Goal: Task Accomplishment & Management: Manage account settings

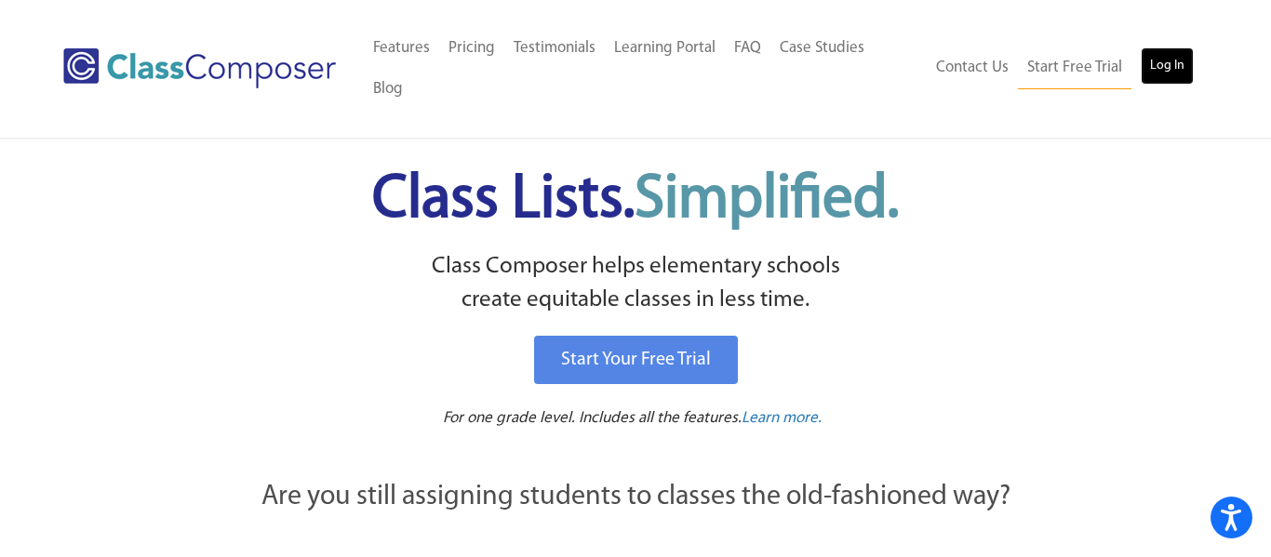
click at [1149, 57] on link "Log In" at bounding box center [1167, 65] width 53 height 37
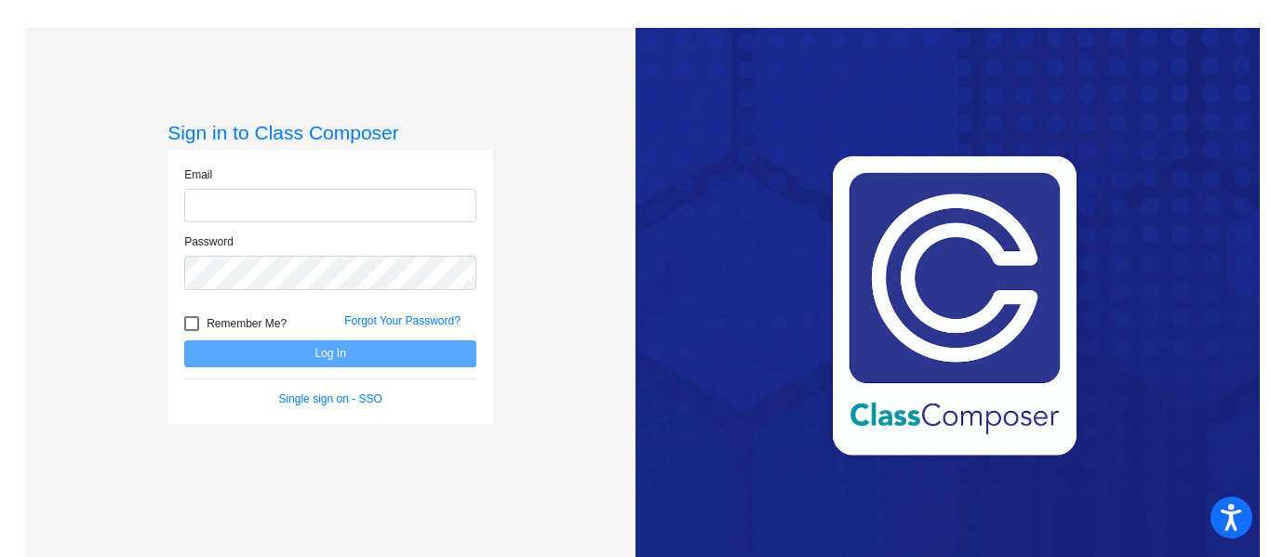
type input "kgallivan@lehsd.org"
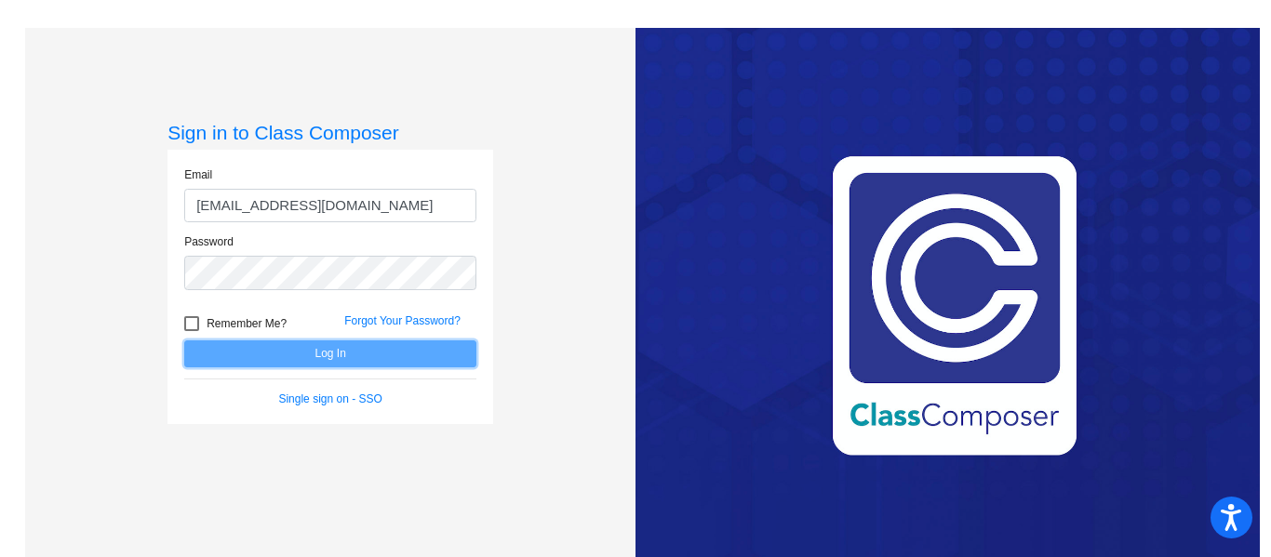
click at [260, 354] on button "Log In" at bounding box center [330, 354] width 292 height 27
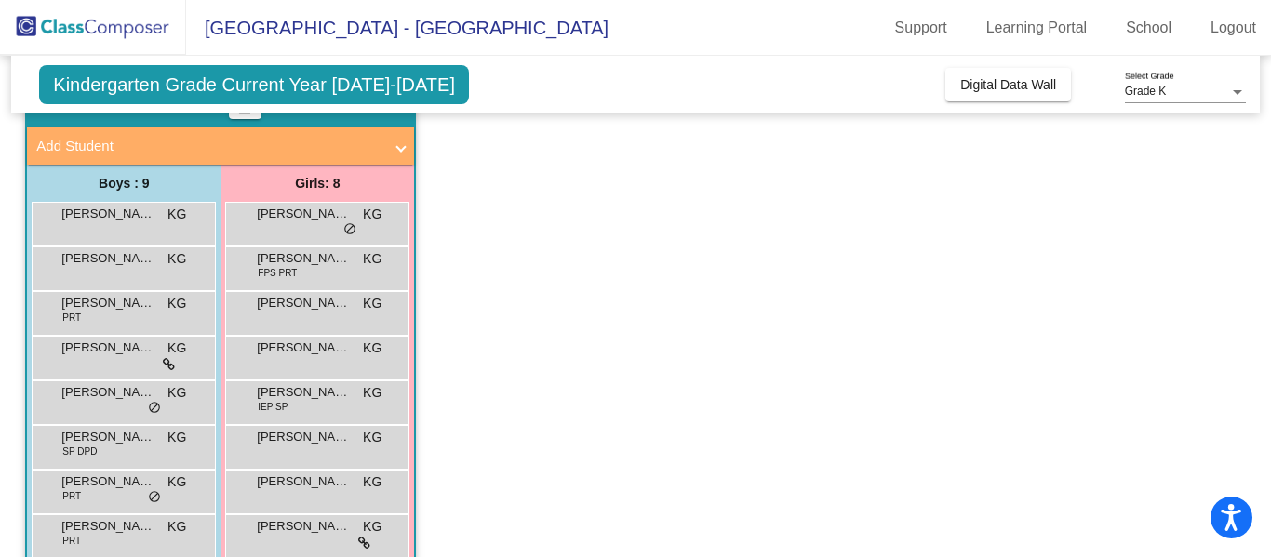
scroll to position [172, 0]
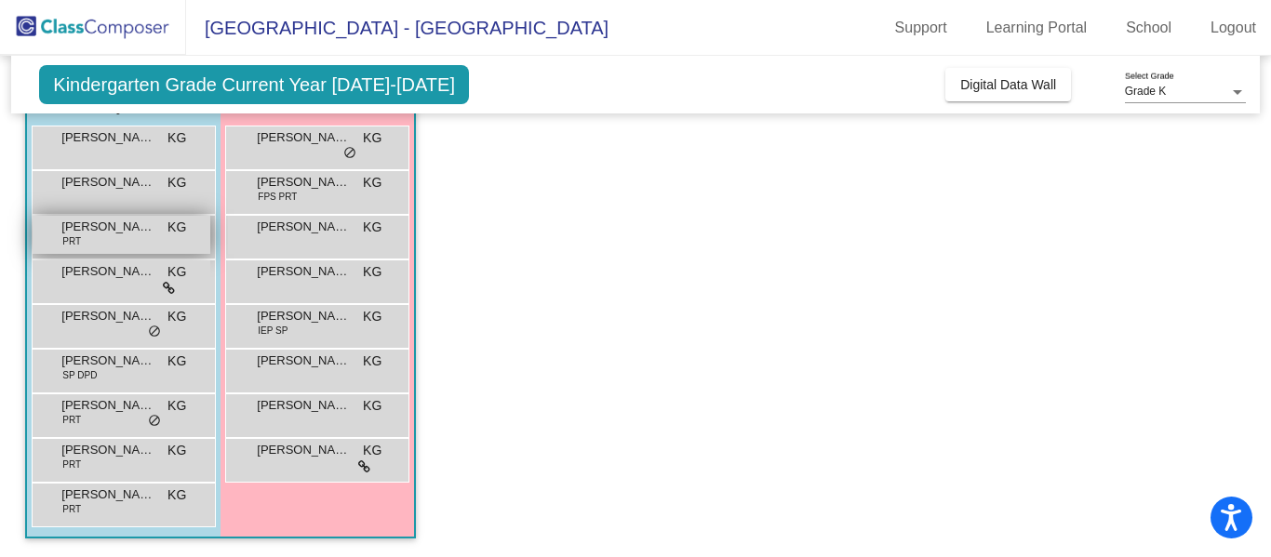
click at [140, 248] on div "Gabriel Colacci PRT KG lock do_not_disturb_alt" at bounding box center [122, 235] width 178 height 38
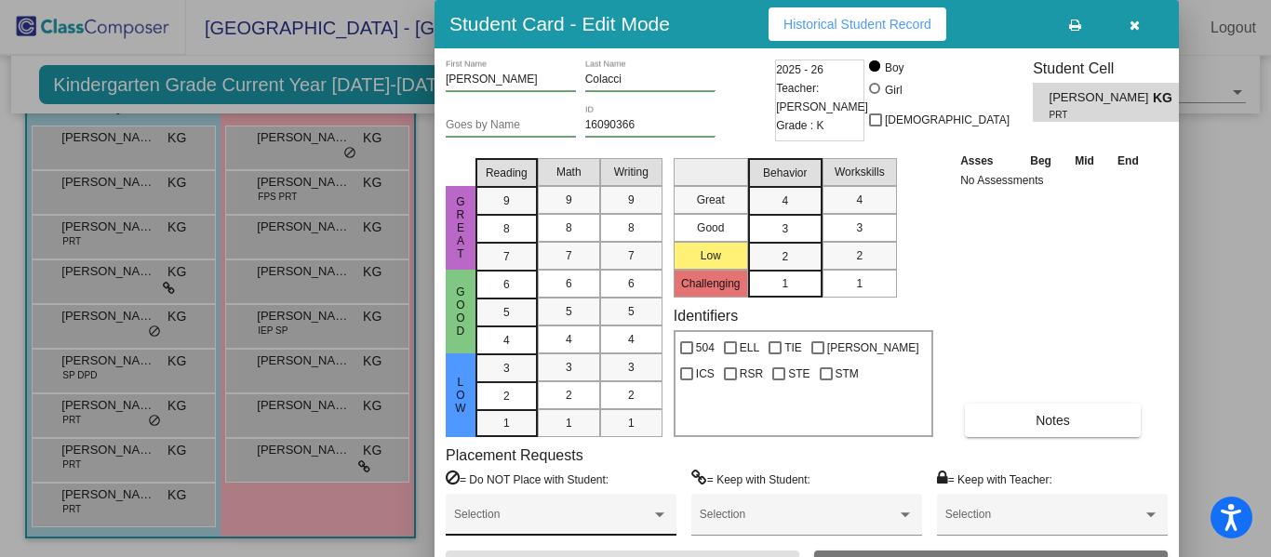
click at [574, 503] on div "Selection" at bounding box center [561, 518] width 214 height 33
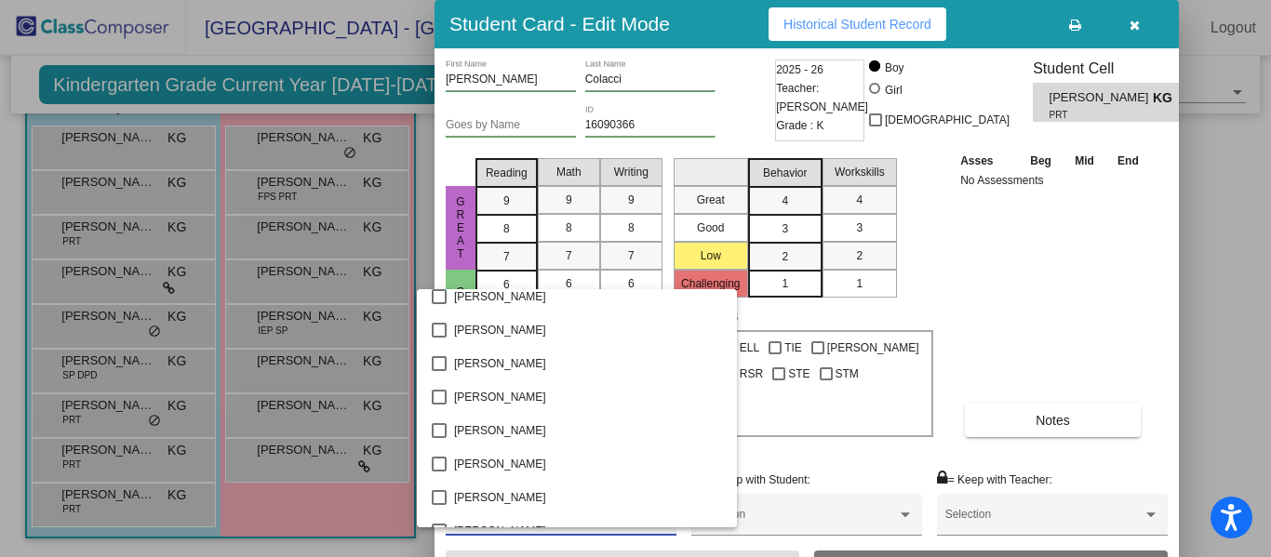
scroll to position [4886, 0]
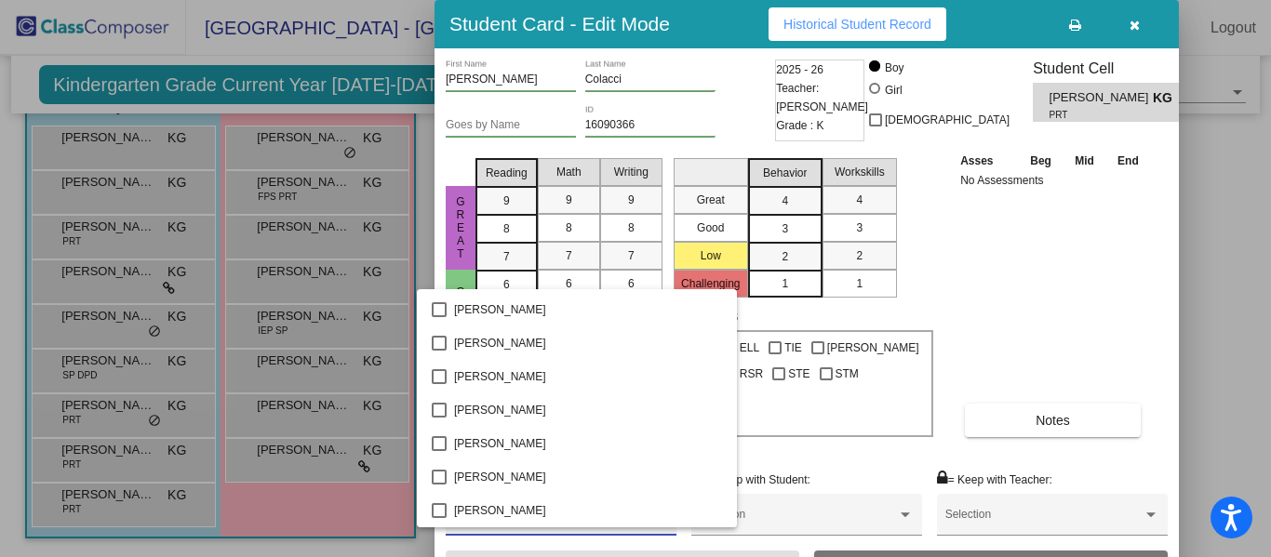
click at [1051, 279] on div at bounding box center [635, 278] width 1271 height 557
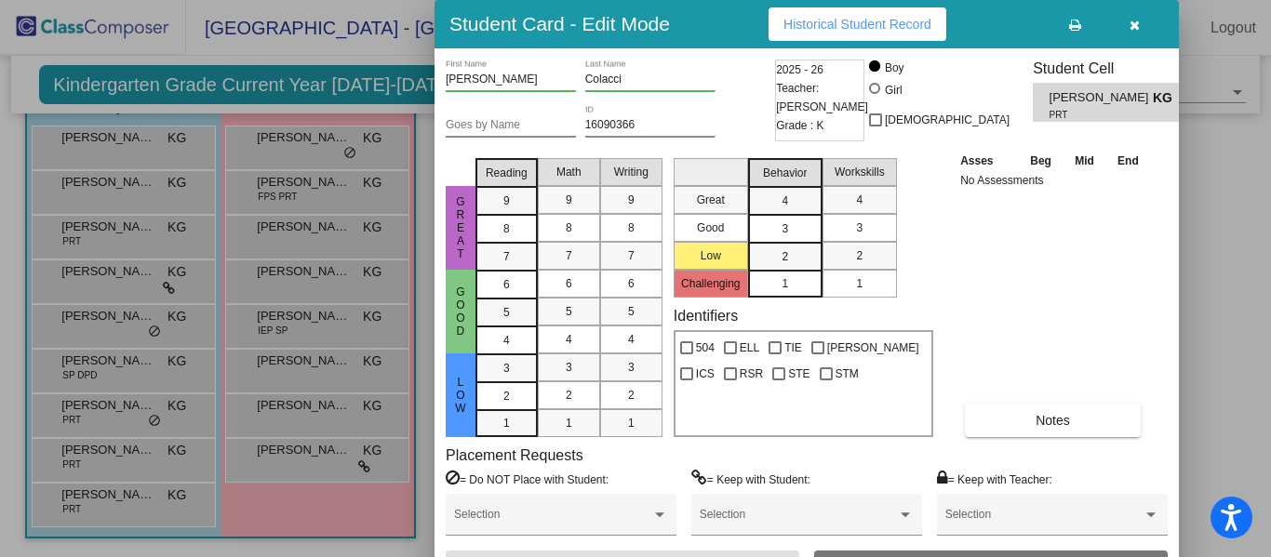
click at [897, 27] on span "Historical Student Record" at bounding box center [857, 24] width 148 height 15
click at [1130, 19] on icon "button" at bounding box center [1135, 25] width 10 height 13
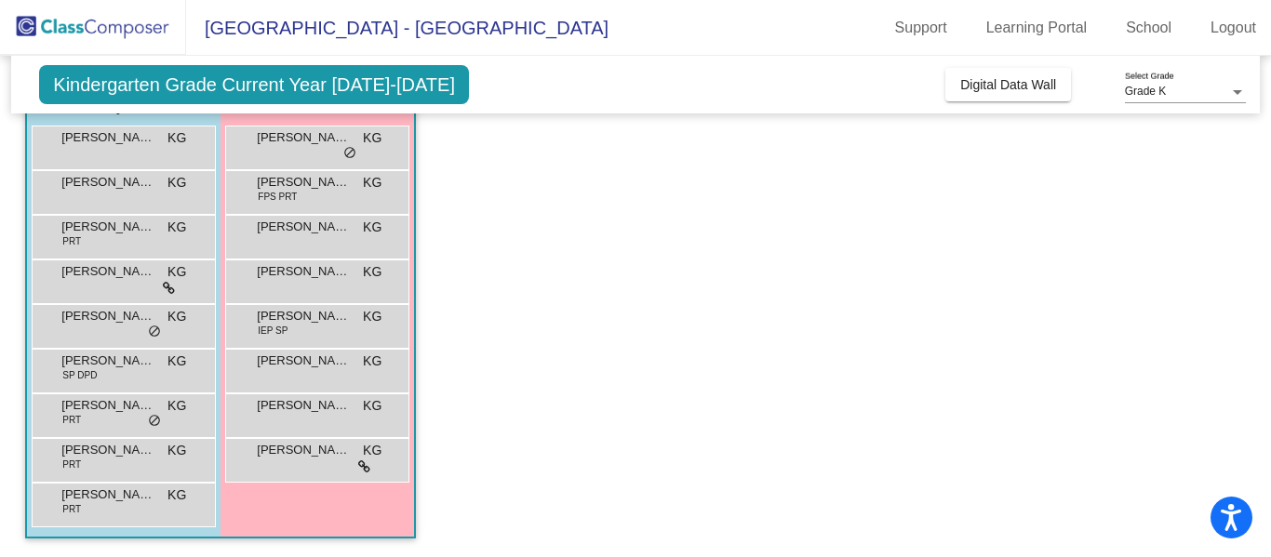
click at [280, 74] on span "Kindergarten Grade Current Year 2025-2026" at bounding box center [254, 84] width 430 height 39
click at [272, 94] on span "Kindergarten Grade Current Year 2025-2026" at bounding box center [254, 84] width 430 height 39
click at [344, 89] on span "Kindergarten Grade Current Year 2025-2026" at bounding box center [254, 84] width 430 height 39
click at [1186, 97] on div "Grade K" at bounding box center [1177, 92] width 104 height 13
click at [115, 490] on div at bounding box center [635, 278] width 1271 height 557
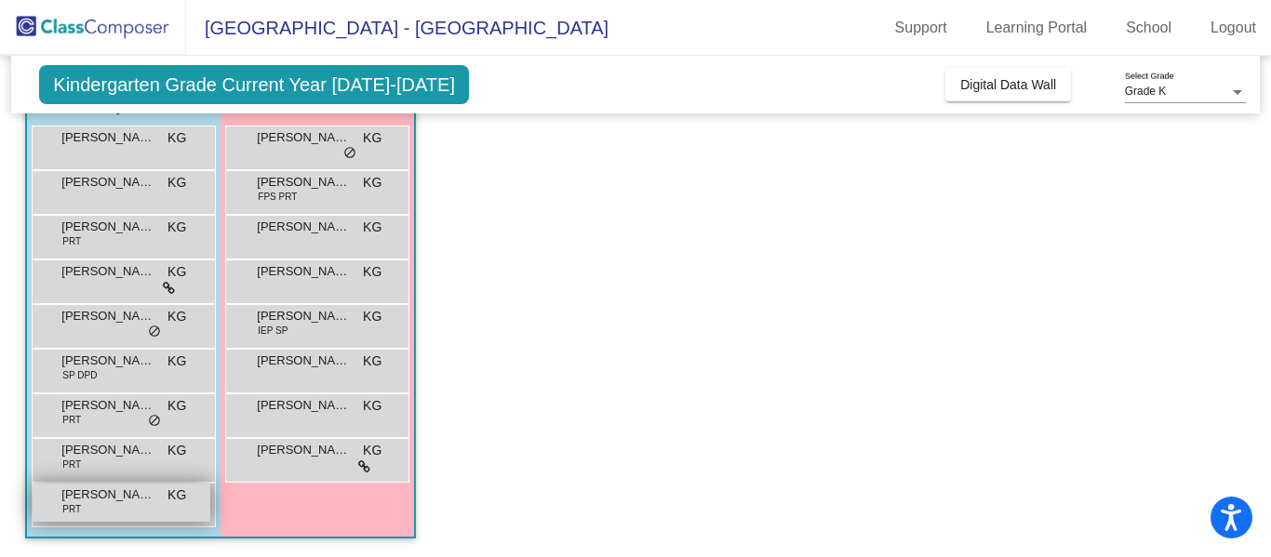
click at [115, 489] on span "Nathaniel Slater" at bounding box center [107, 495] width 93 height 19
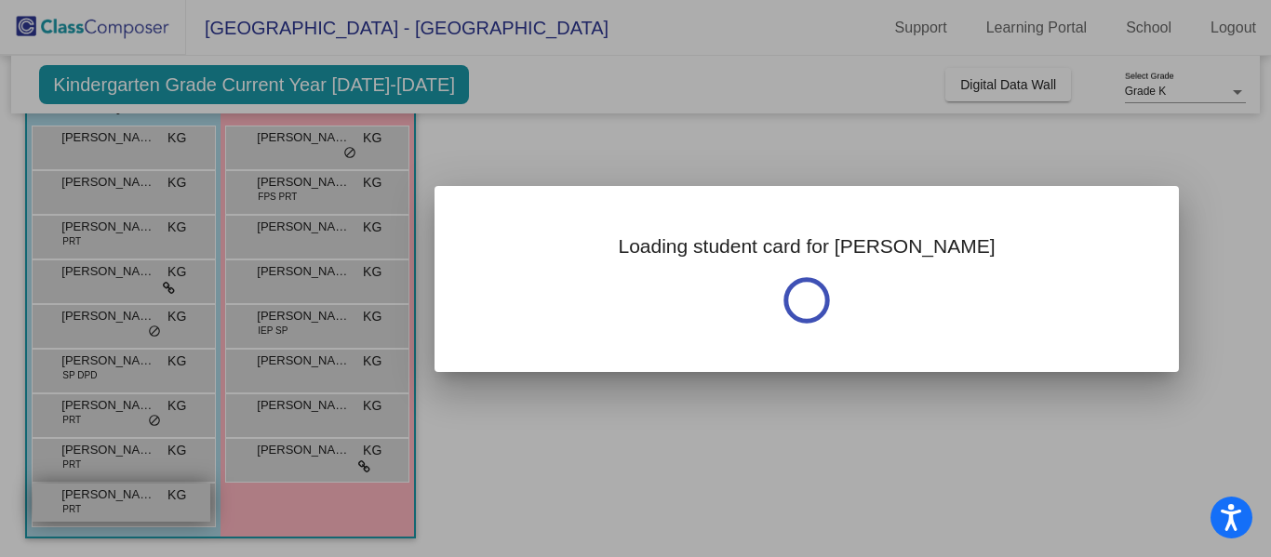
click at [115, 489] on div at bounding box center [635, 278] width 1271 height 557
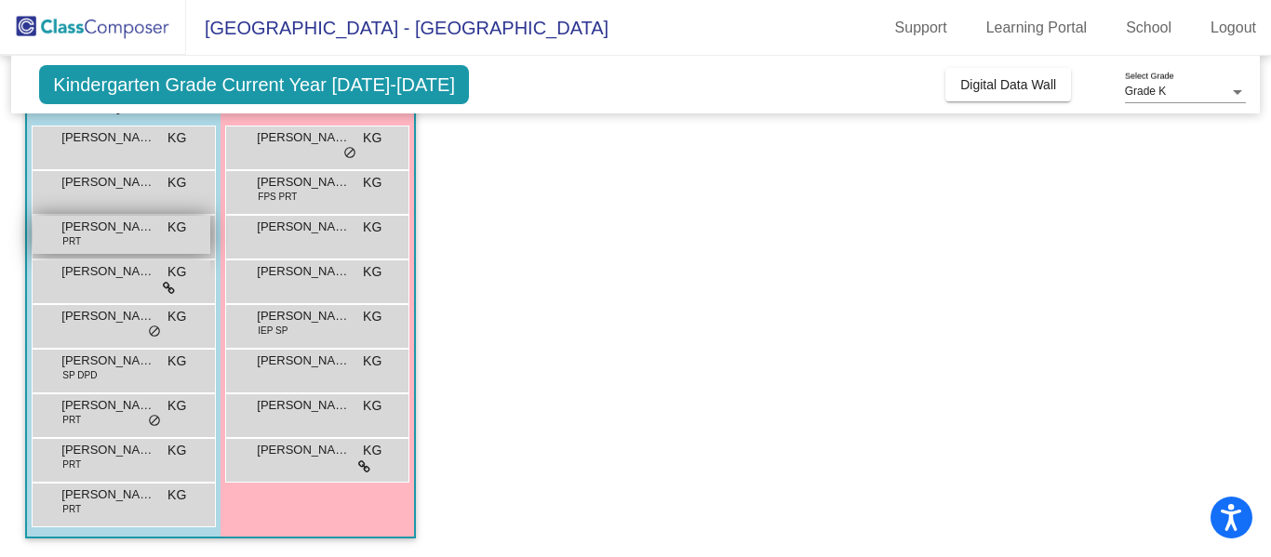
click at [191, 241] on div "Gabriel Colacci PRT KG lock do_not_disturb_alt" at bounding box center [122, 235] width 178 height 38
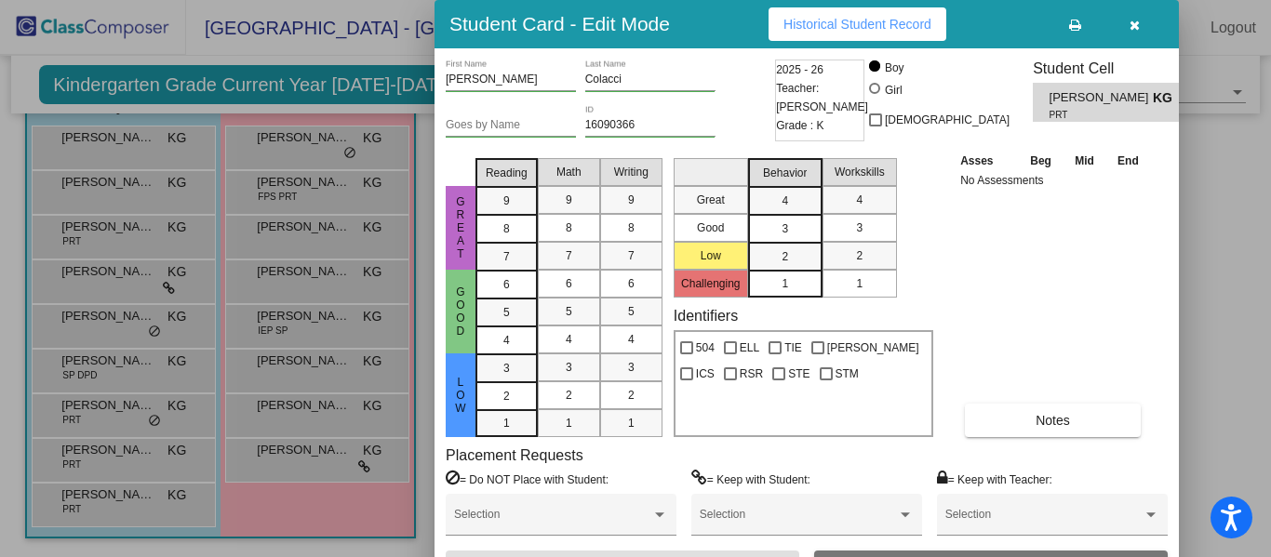
click at [795, 93] on span "Teacher: Kira Gallivan" at bounding box center [822, 97] width 92 height 37
click at [932, 21] on button "Historical Student Record" at bounding box center [858, 23] width 178 height 33
click at [1045, 427] on span "Notes" at bounding box center [1053, 420] width 34 height 15
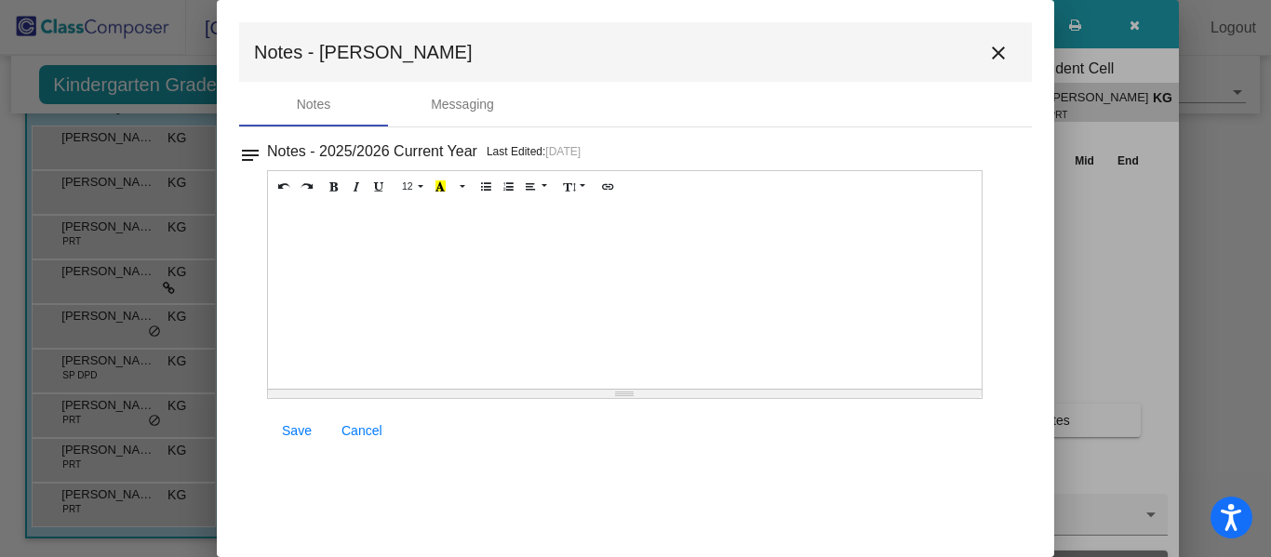
click at [992, 53] on mat-icon "close" at bounding box center [998, 53] width 22 height 22
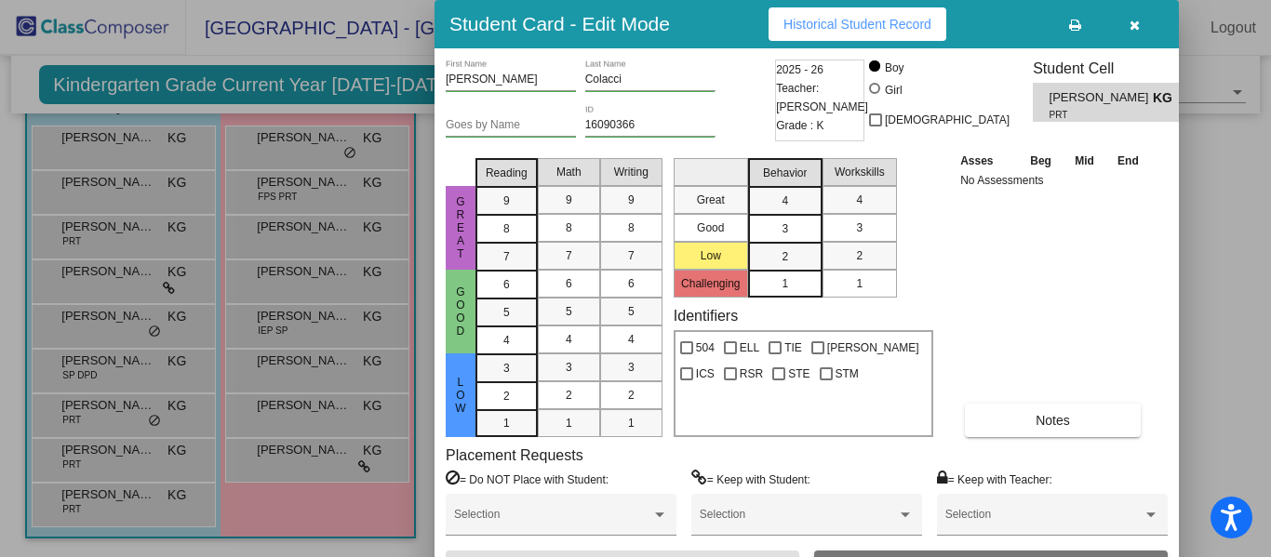
click at [1130, 33] on button "button" at bounding box center [1134, 23] width 60 height 33
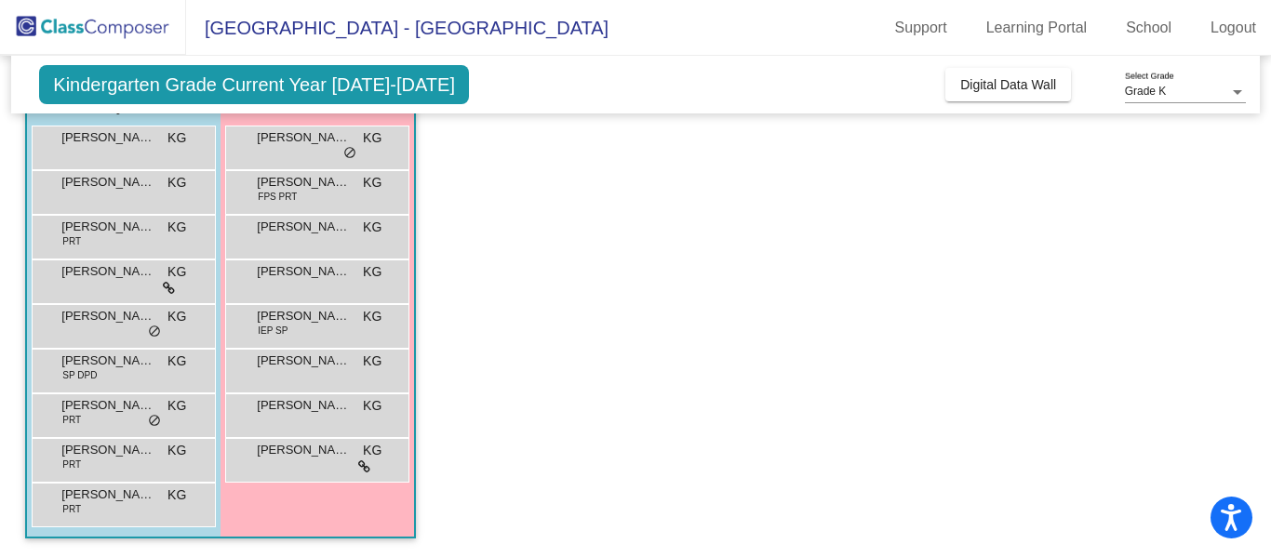
click at [128, 32] on img at bounding box center [93, 27] width 186 height 55
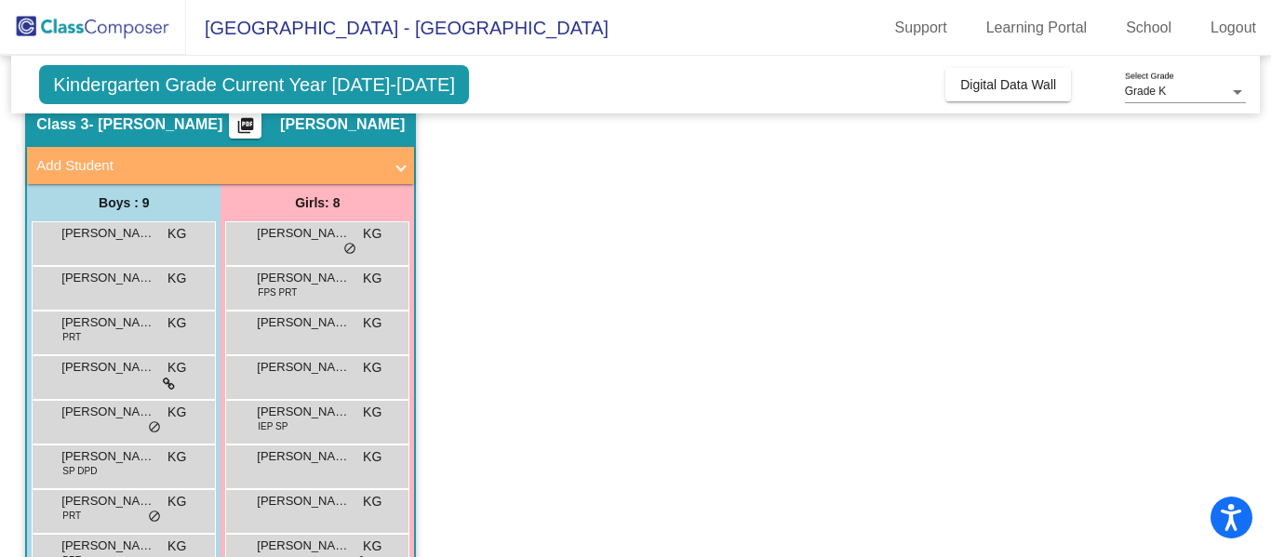
scroll to position [0, 0]
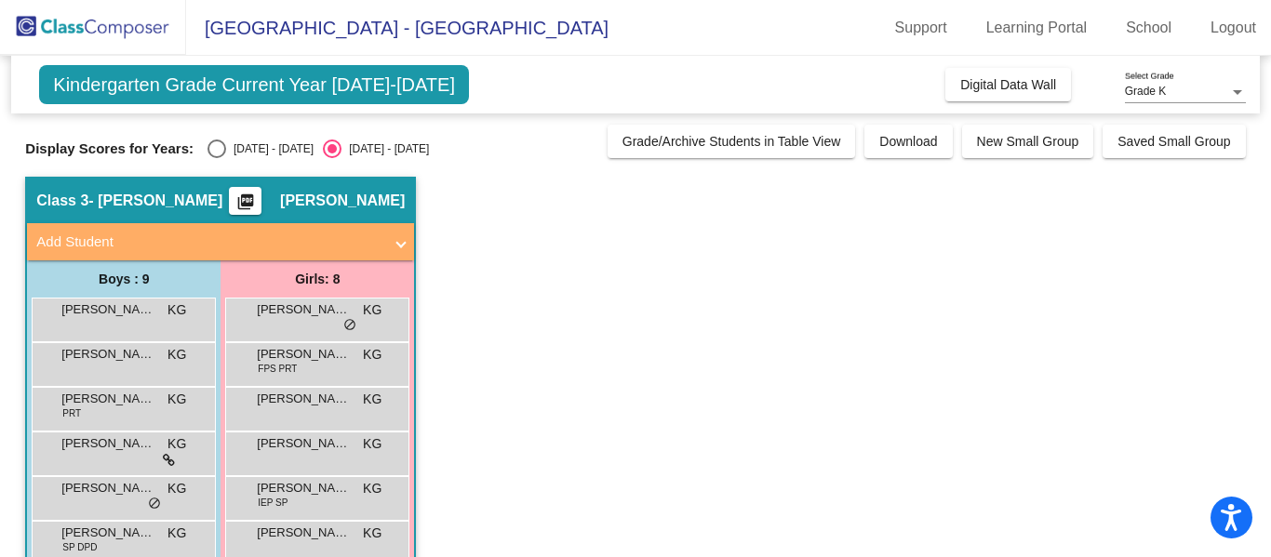
click at [208, 150] on div "Select an option" at bounding box center [216, 149] width 19 height 19
click at [216, 158] on input "2024 - 2025" at bounding box center [216, 158] width 1 height 1
radio input "true"
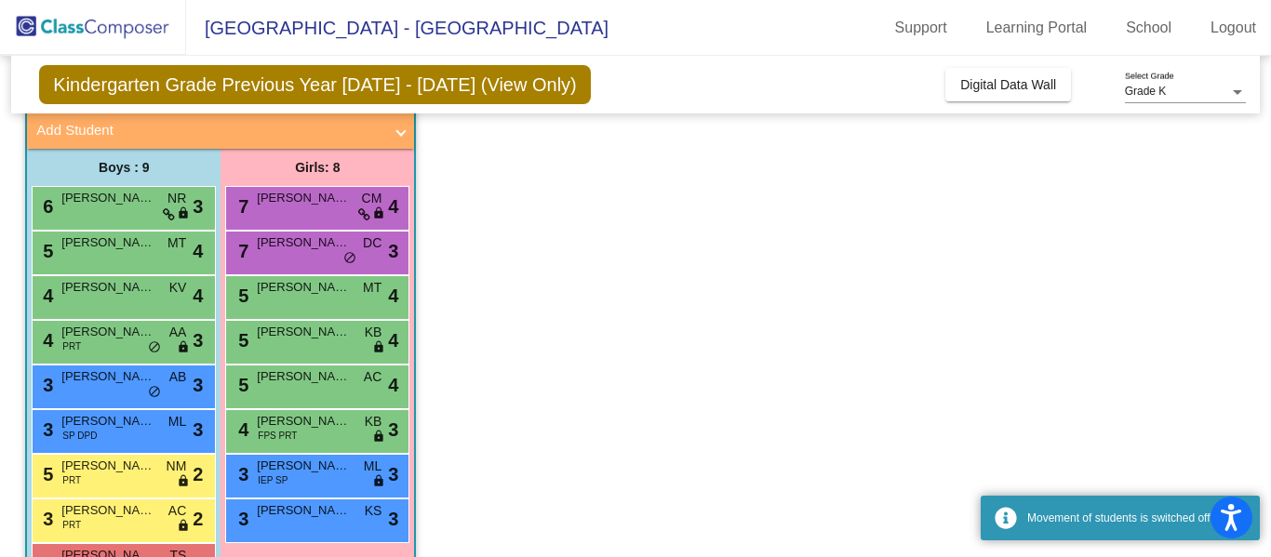
scroll to position [172, 0]
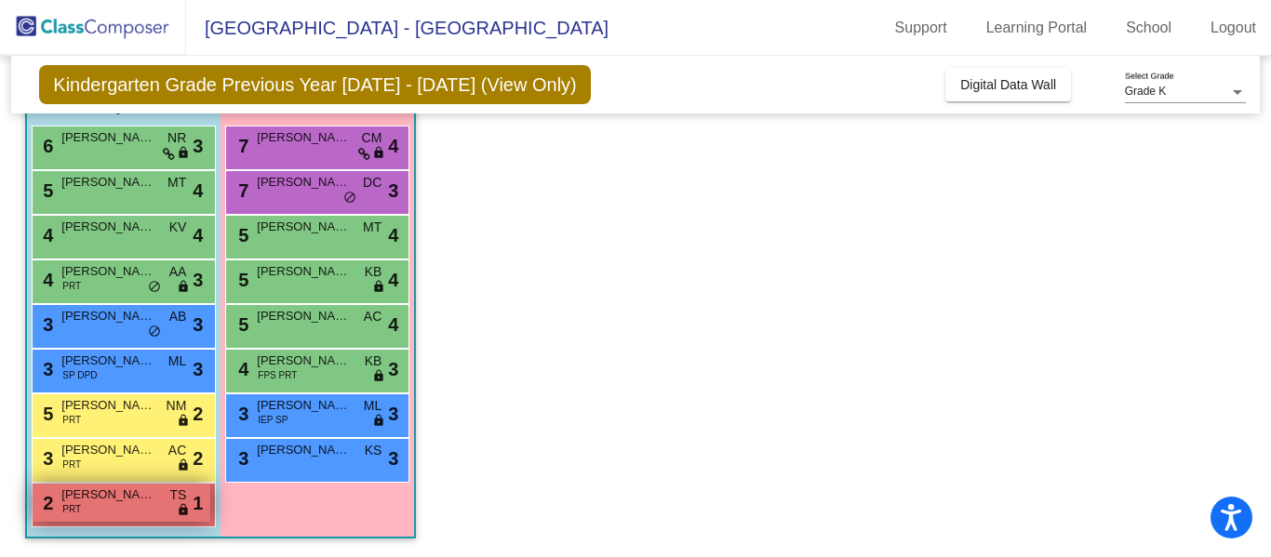
click at [156, 506] on div "2 Gabriel Colacci PRT TS lock do_not_disturb_alt 1" at bounding box center [122, 503] width 178 height 38
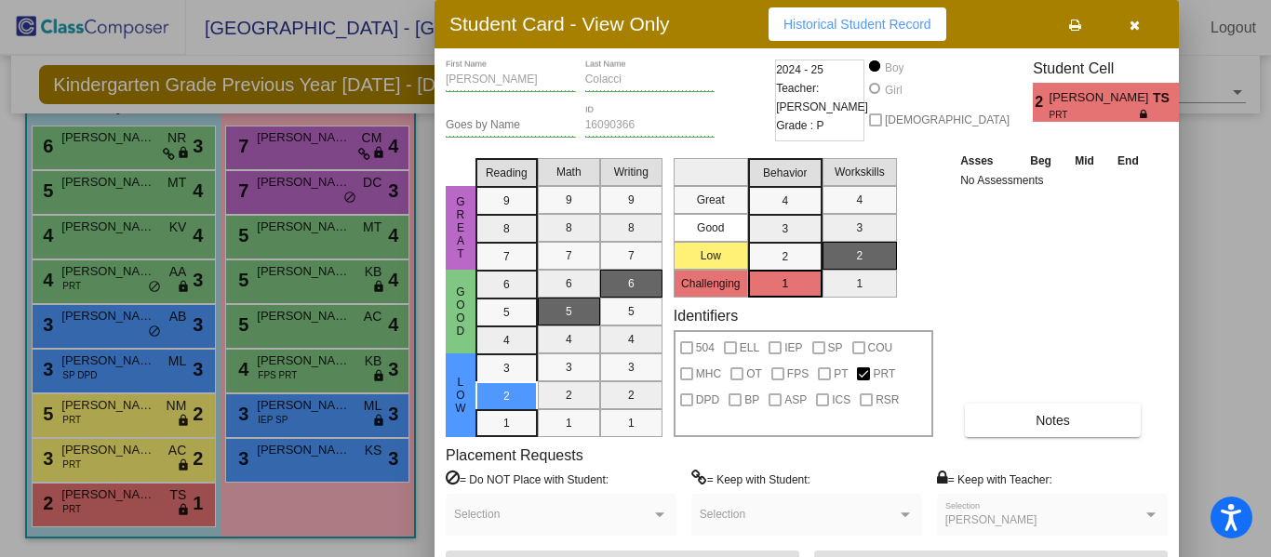
click at [656, 516] on div at bounding box center [659, 515] width 9 height 5
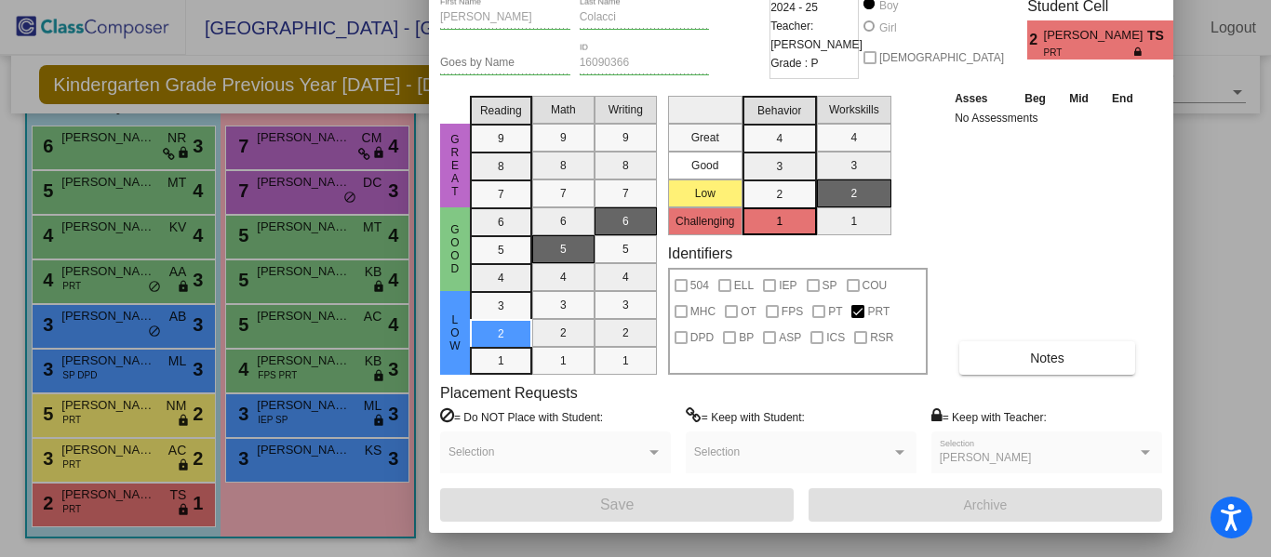
drag, startPoint x: 603, startPoint y: 25, endPoint x: 597, endPoint y: -37, distance: 62.6
click at [597, 0] on html "Accessibility Screen-Reader Guide, Feedback, and Issue Reporting | New window L…" at bounding box center [635, 278] width 1271 height 557
click at [581, 455] on span at bounding box center [546, 458] width 197 height 13
click at [165, 274] on div at bounding box center [635, 278] width 1271 height 557
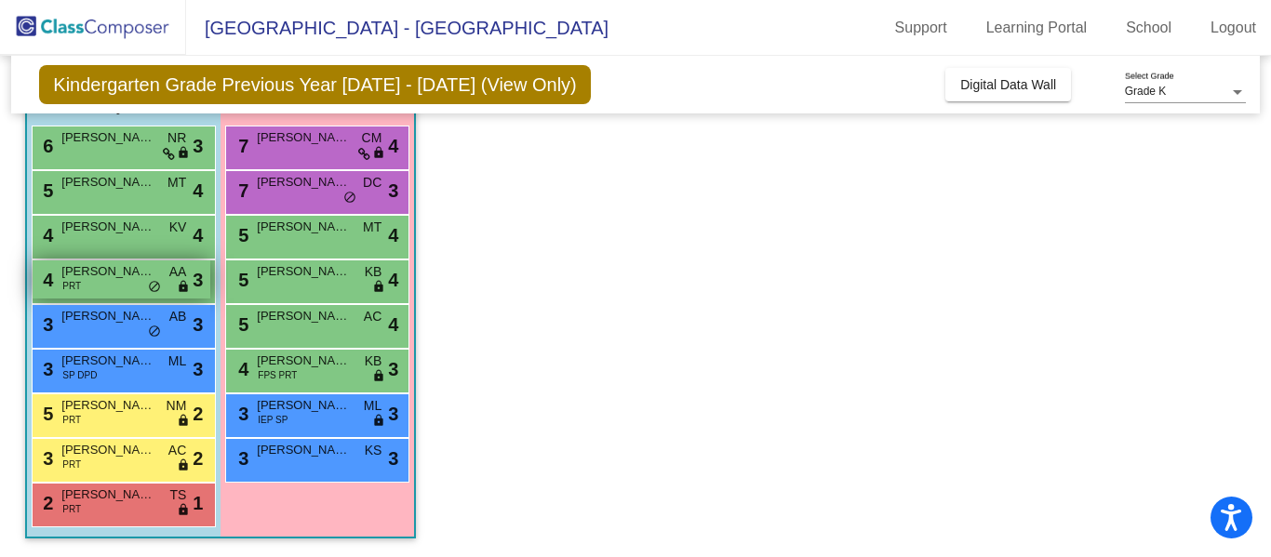
click at [179, 277] on span "AA" at bounding box center [178, 272] width 18 height 20
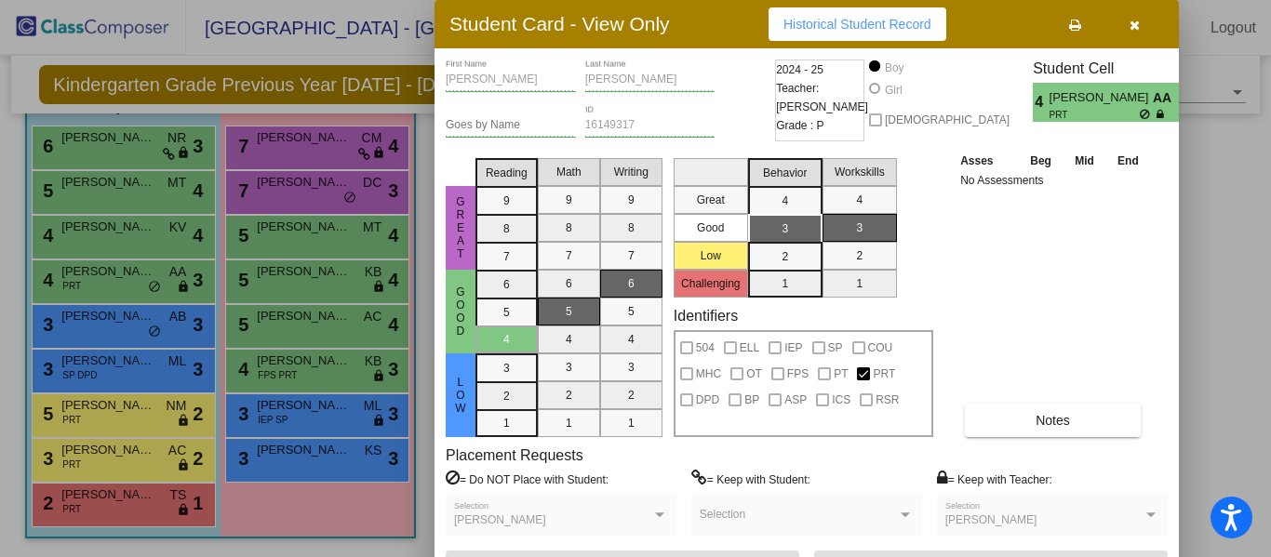
click at [112, 503] on div at bounding box center [635, 278] width 1271 height 557
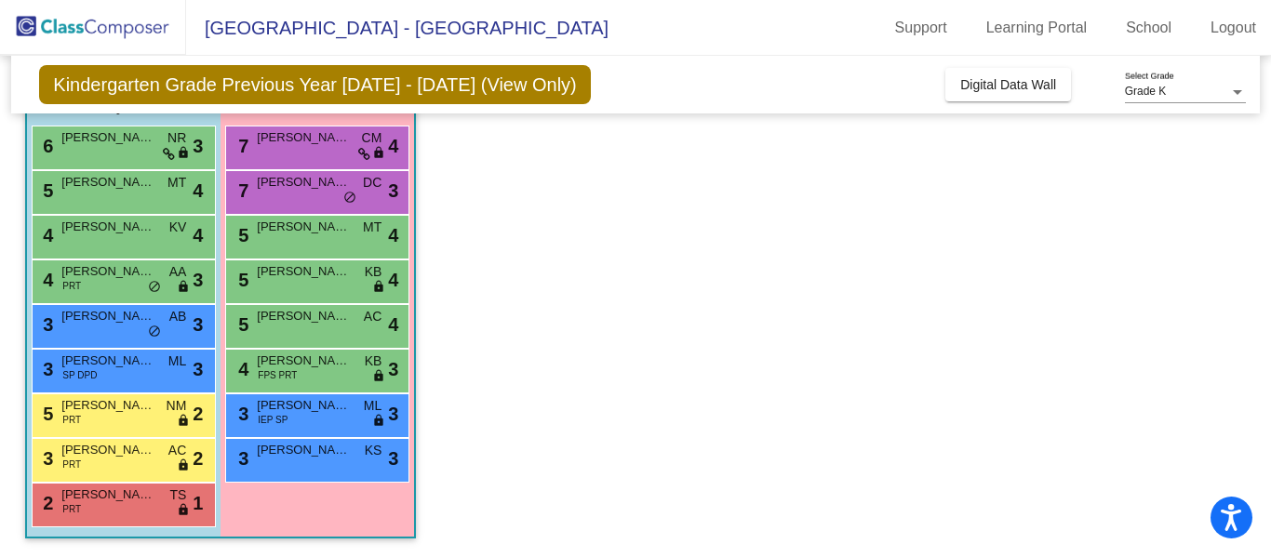
click at [112, 503] on div "2 Gabriel Colacci PRT TS lock do_not_disturb_alt 1" at bounding box center [122, 503] width 178 height 38
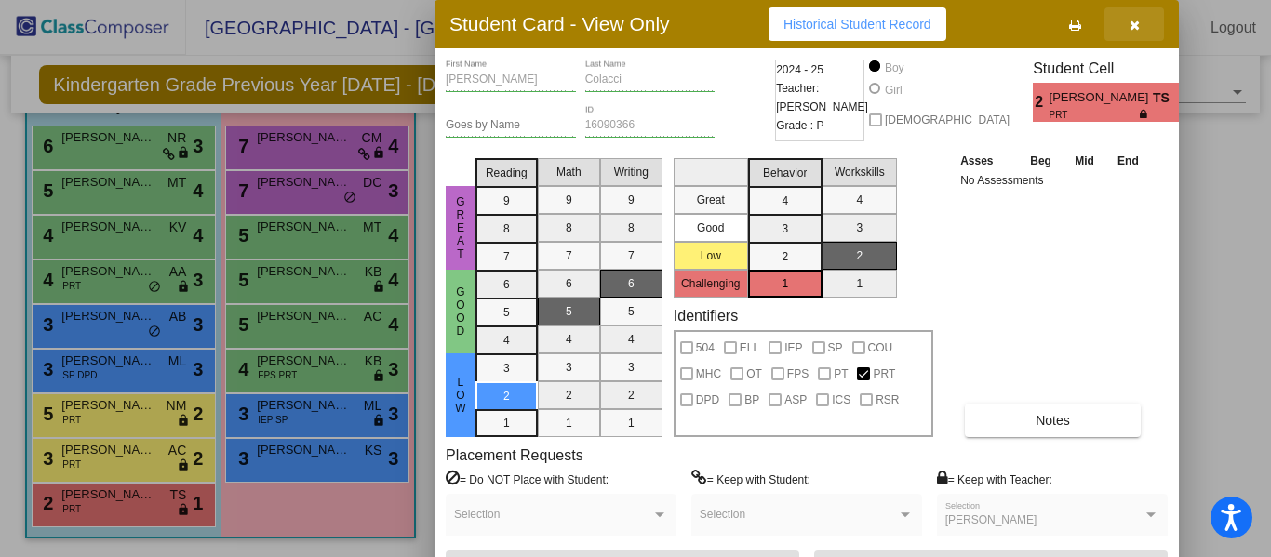
click at [1138, 25] on icon "button" at bounding box center [1135, 25] width 10 height 13
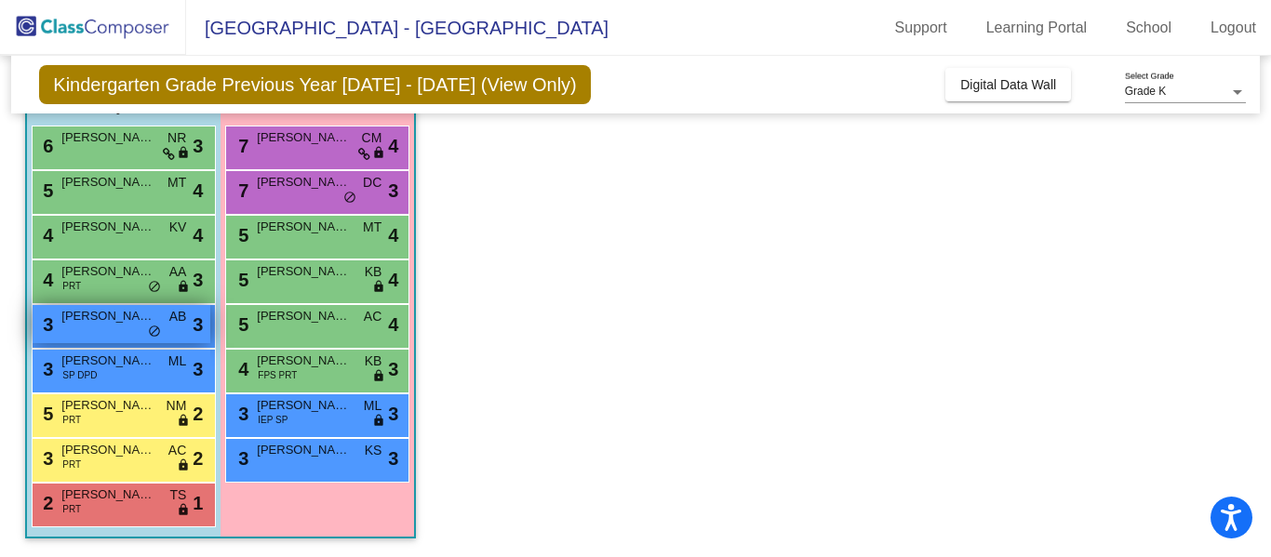
click at [145, 337] on div "3 Jack Newman AB lock do_not_disturb_alt 3" at bounding box center [122, 324] width 178 height 38
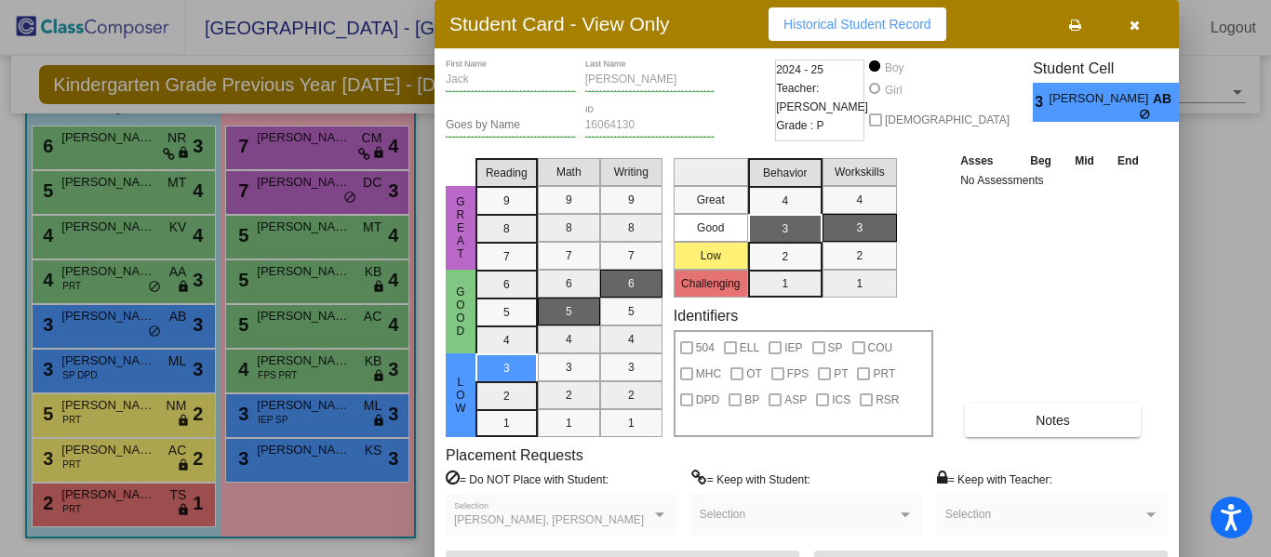
click at [144, 291] on div at bounding box center [635, 278] width 1271 height 557
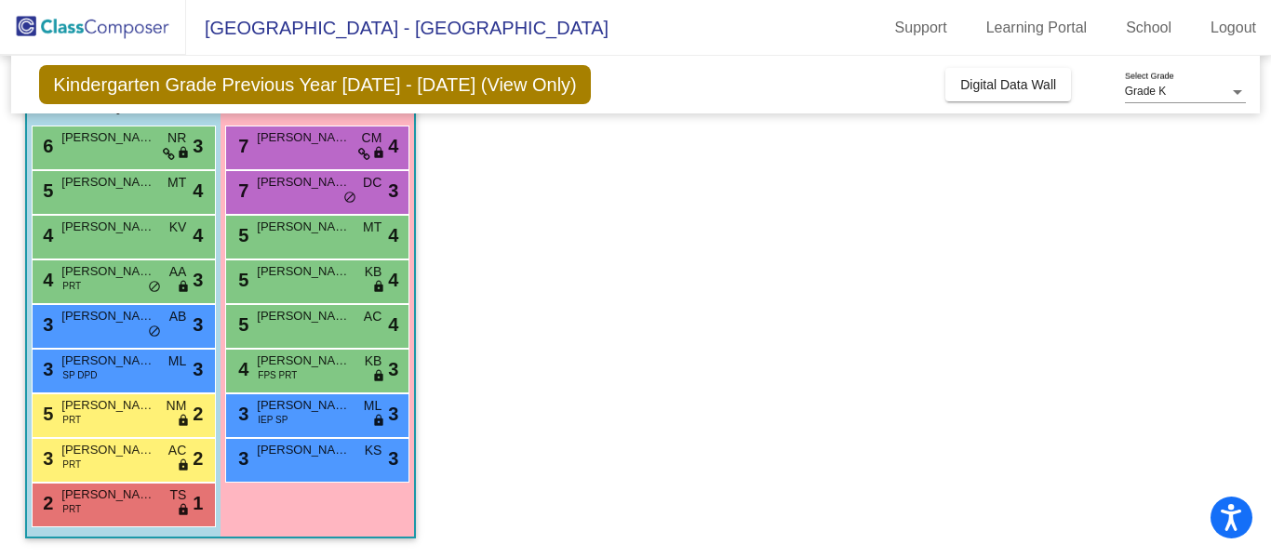
click at [144, 291] on div "4 Landon Driscoll PRT AA lock do_not_disturb_alt 3" at bounding box center [122, 280] width 178 height 38
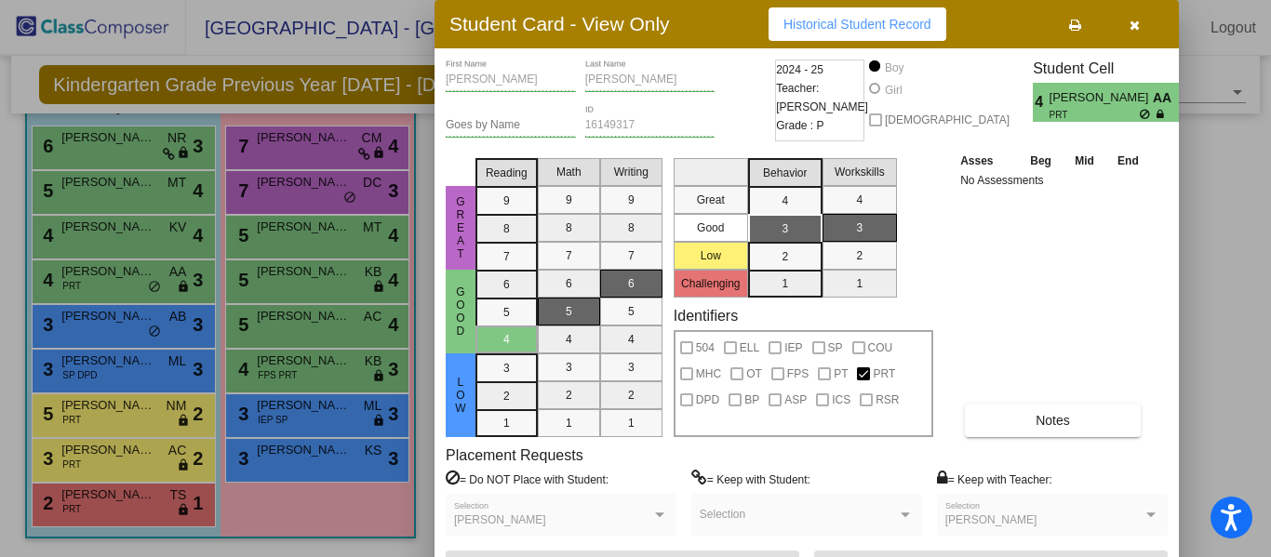
click at [1130, 17] on span "button" at bounding box center [1135, 24] width 10 height 15
